Goal: Find specific page/section: Find specific page/section

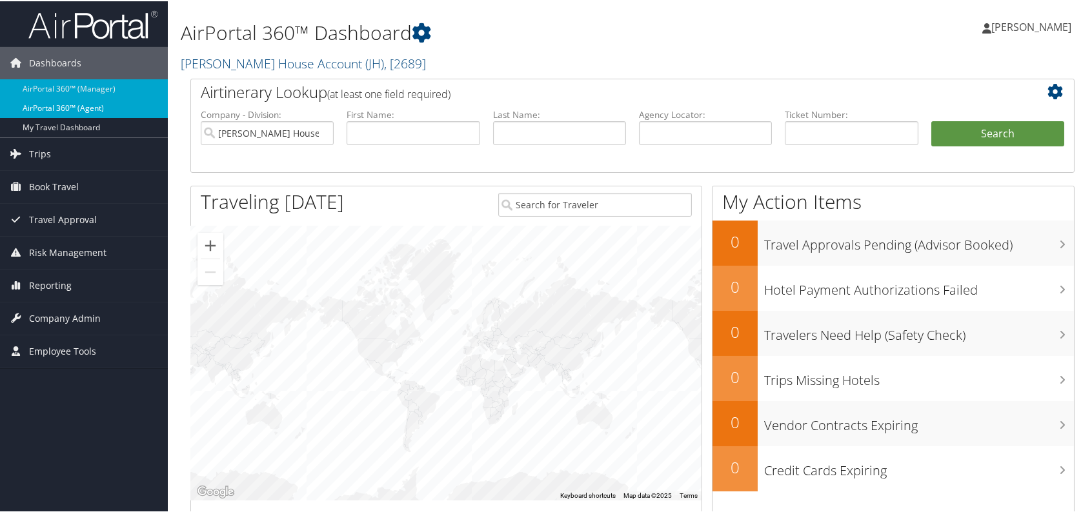
click at [97, 99] on link "AirPortal 360™ (Agent)" at bounding box center [84, 106] width 168 height 19
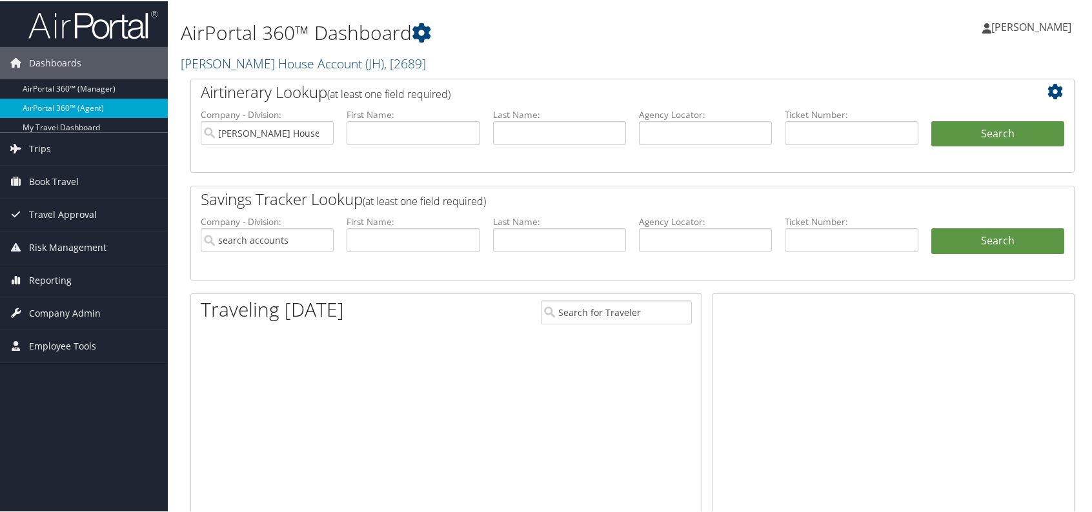
type input "[PERSON_NAME] House Account"
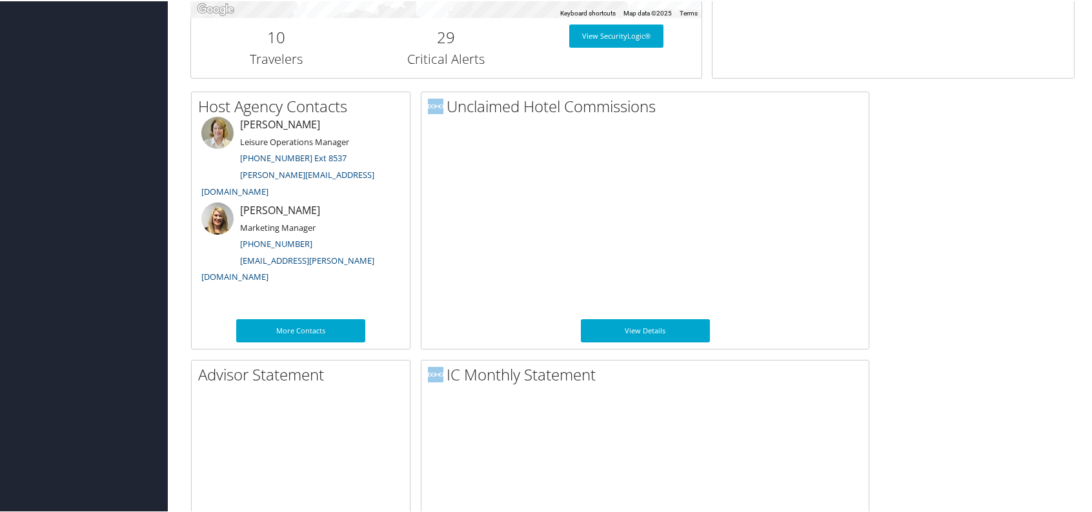
scroll to position [592, 0]
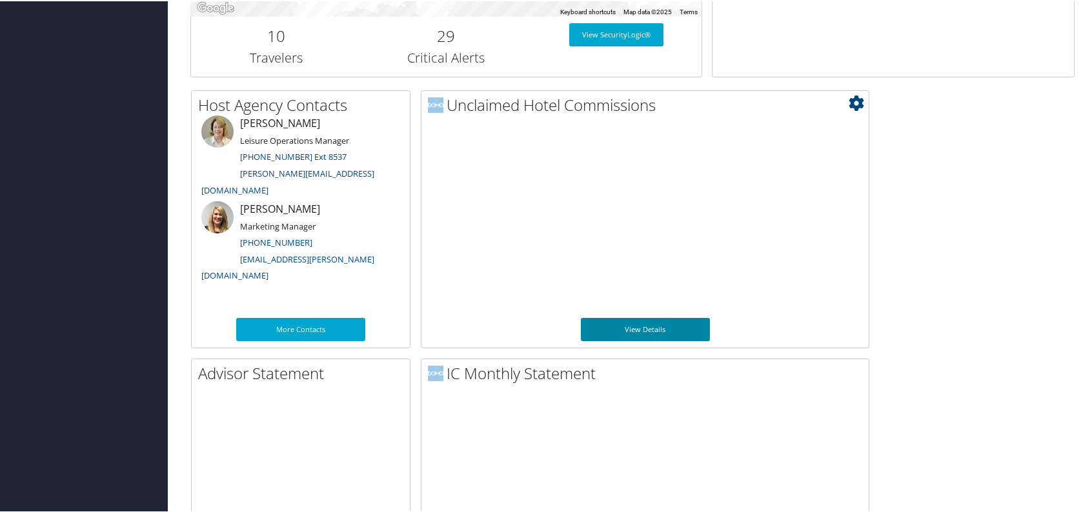
click at [627, 326] on link "View Details" at bounding box center [645, 328] width 129 height 23
